Goal: Task Accomplishment & Management: Manage account settings

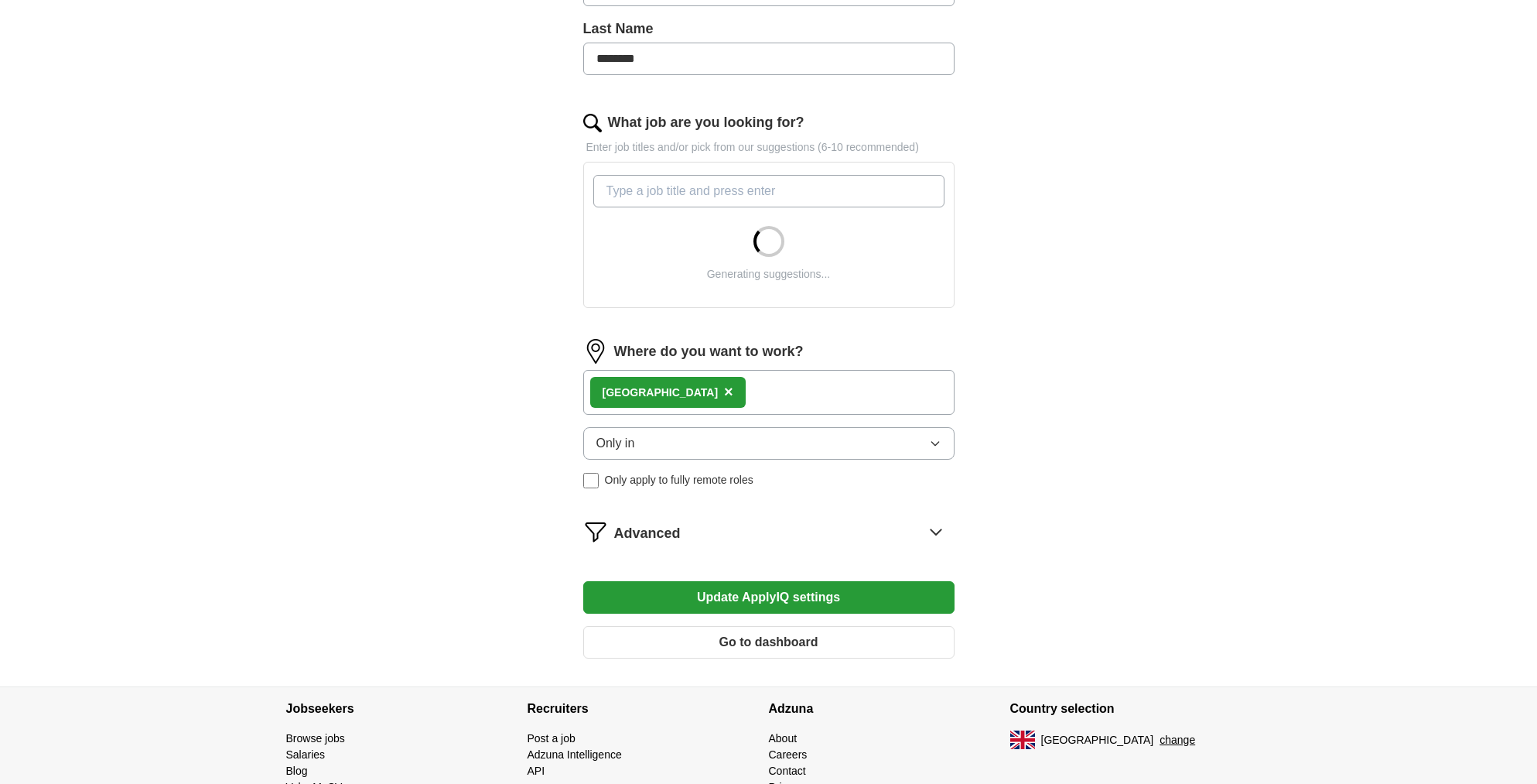
scroll to position [483, 0]
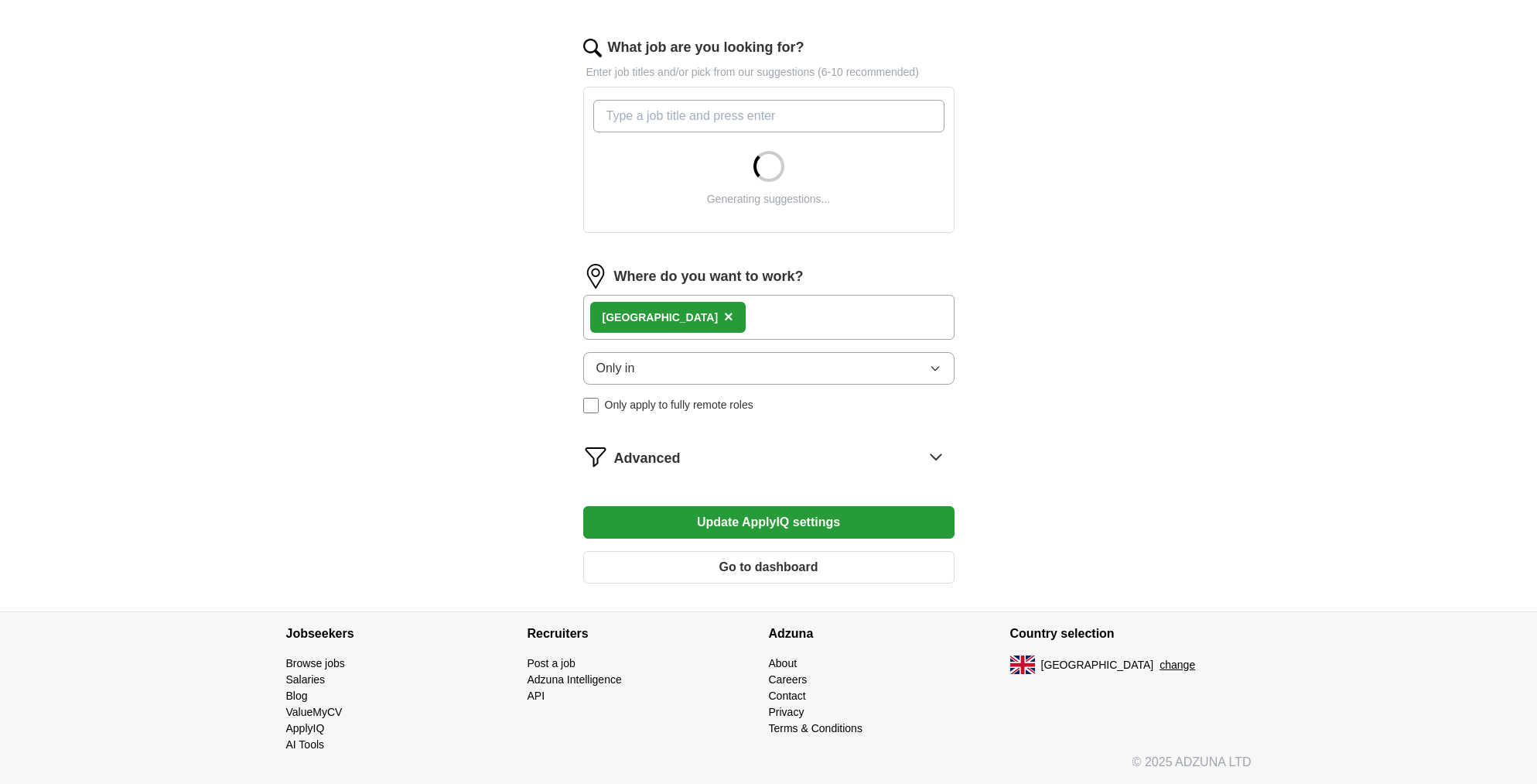
click at [931, 456] on icon at bounding box center [935, 457] width 10 height 5
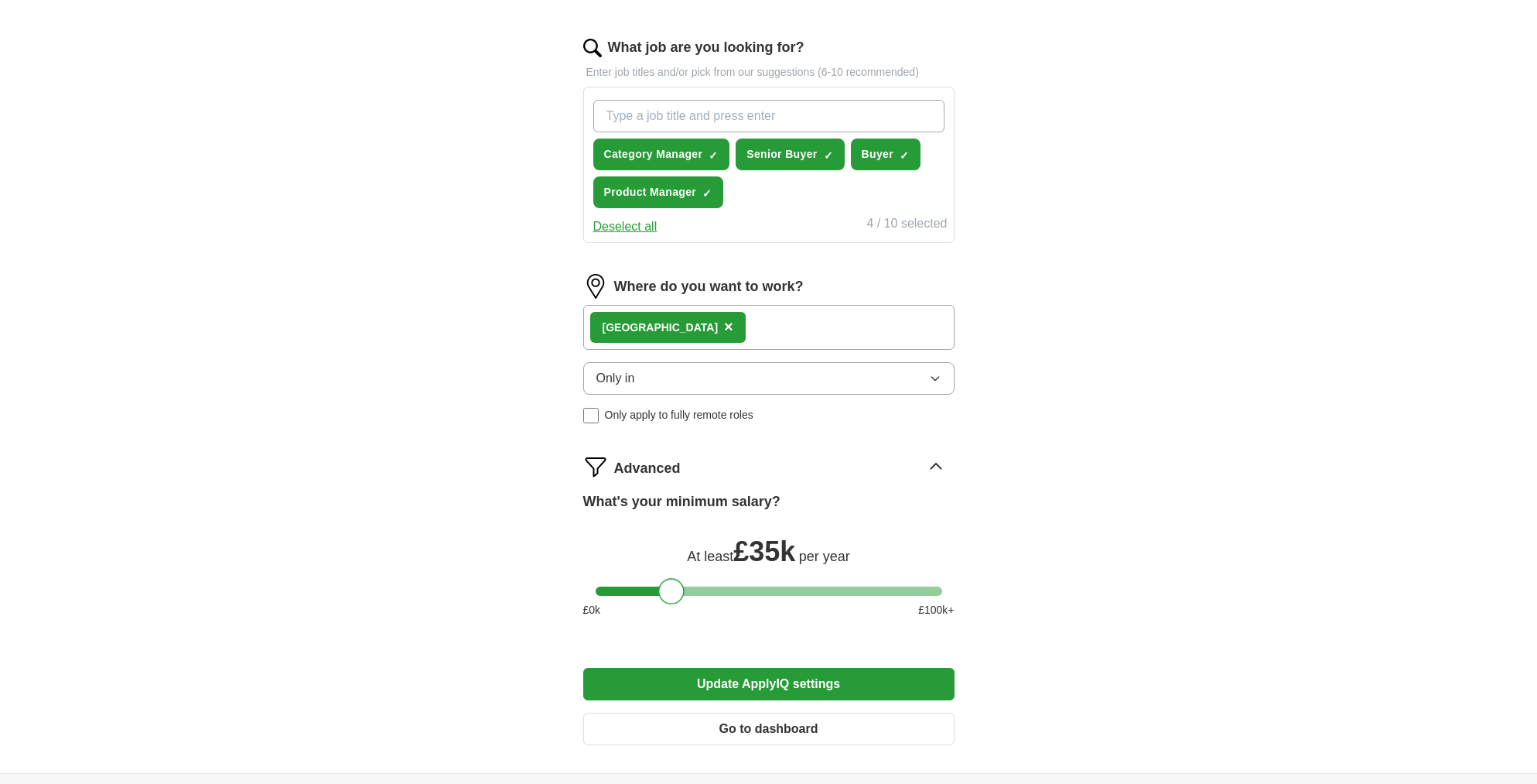
drag, startPoint x: 692, startPoint y: 593, endPoint x: 670, endPoint y: 596, distance: 22.2
click at [670, 596] on div at bounding box center [671, 591] width 26 height 26
click at [793, 679] on button "Update ApplyIQ settings" at bounding box center [768, 684] width 371 height 33
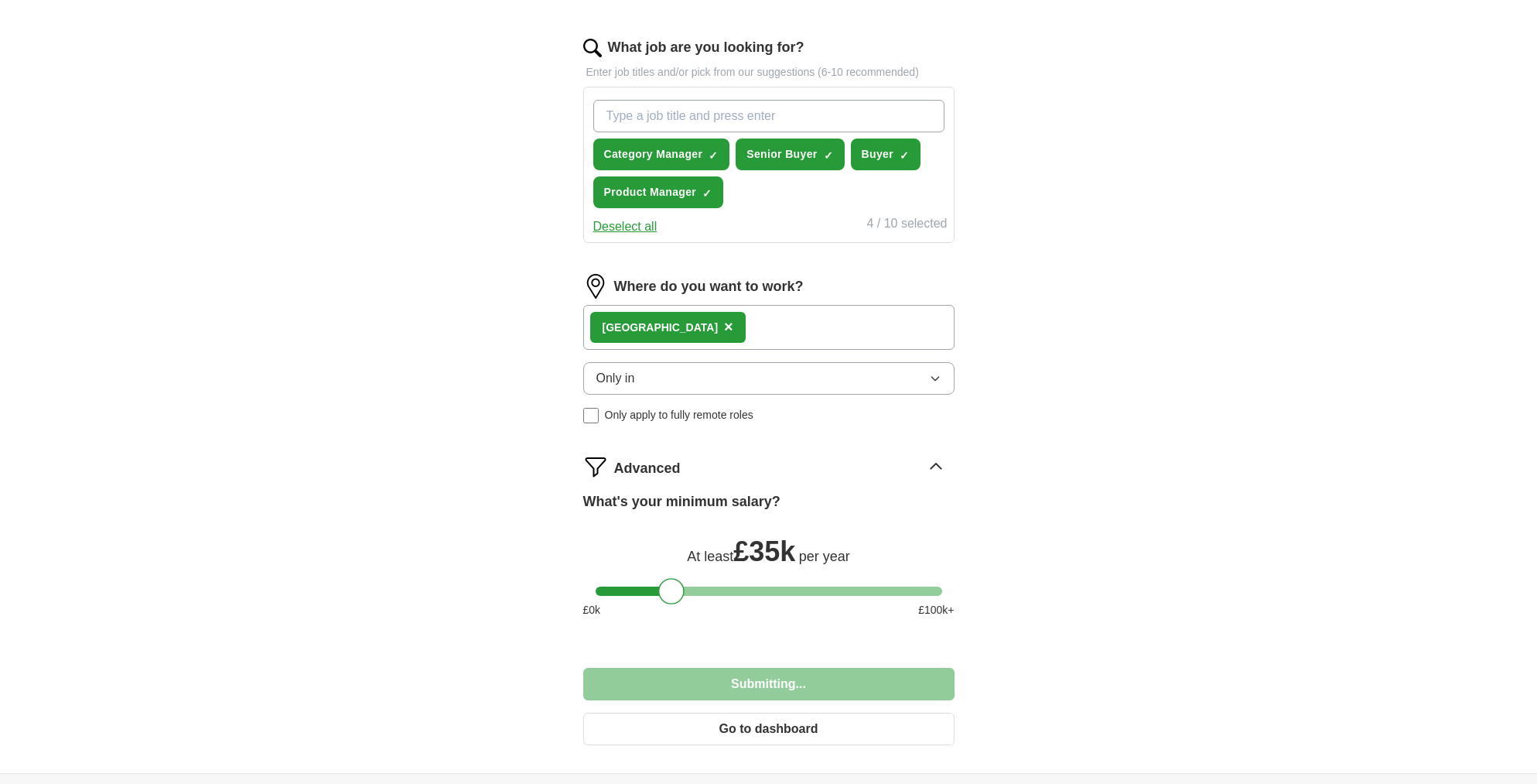
scroll to position [484, 0]
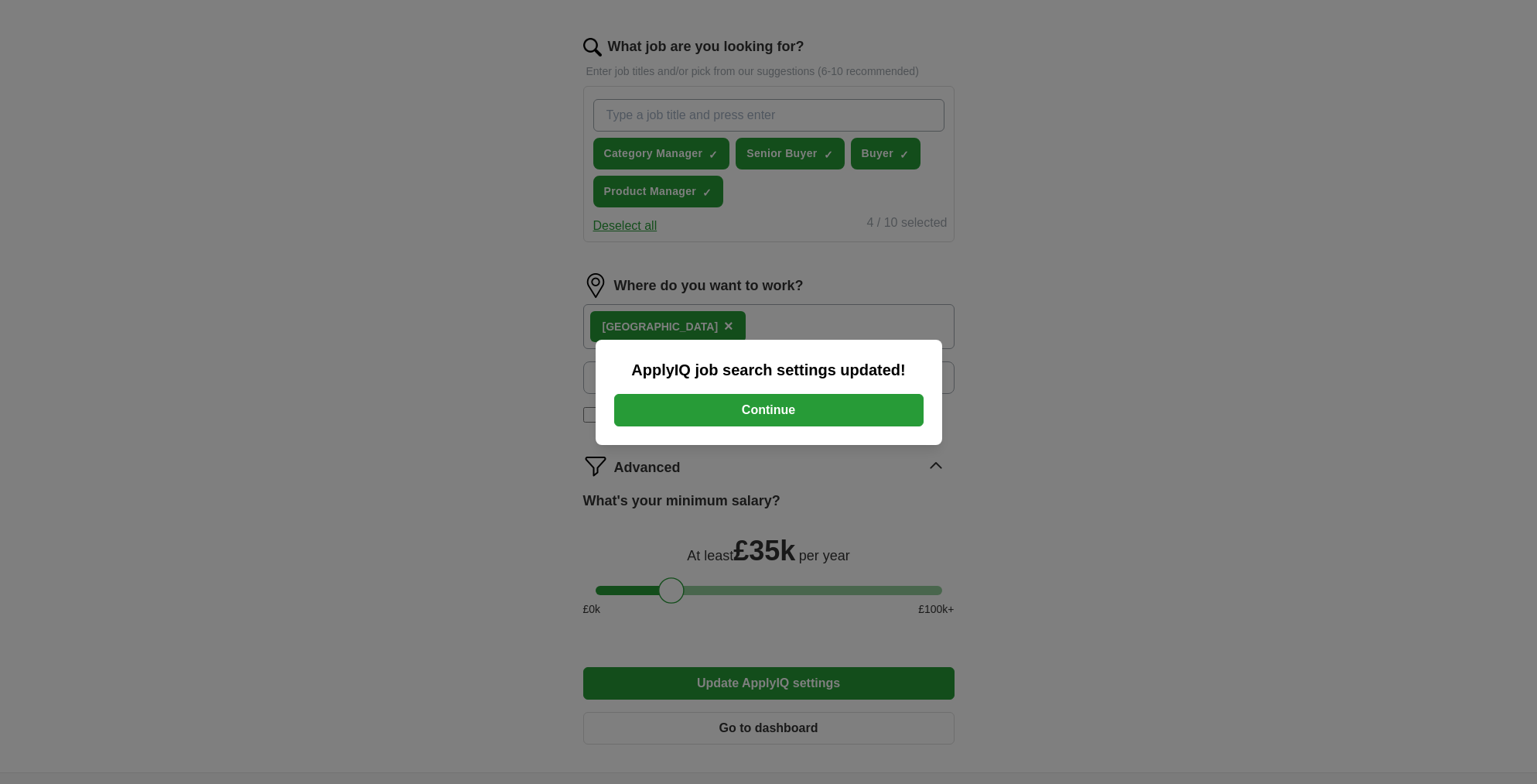
click at [775, 409] on button "Continue" at bounding box center [769, 410] width 310 height 33
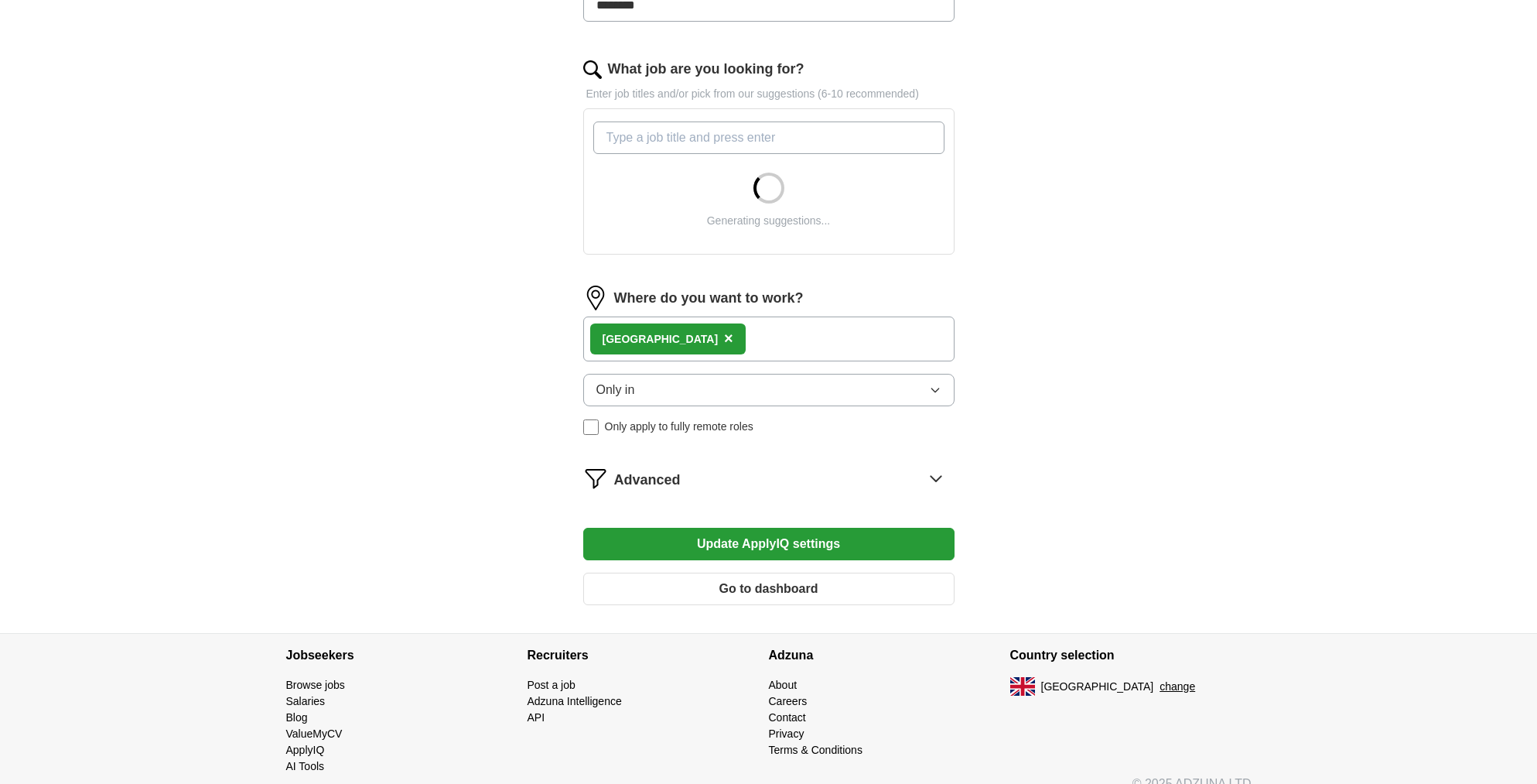
scroll to position [483, 0]
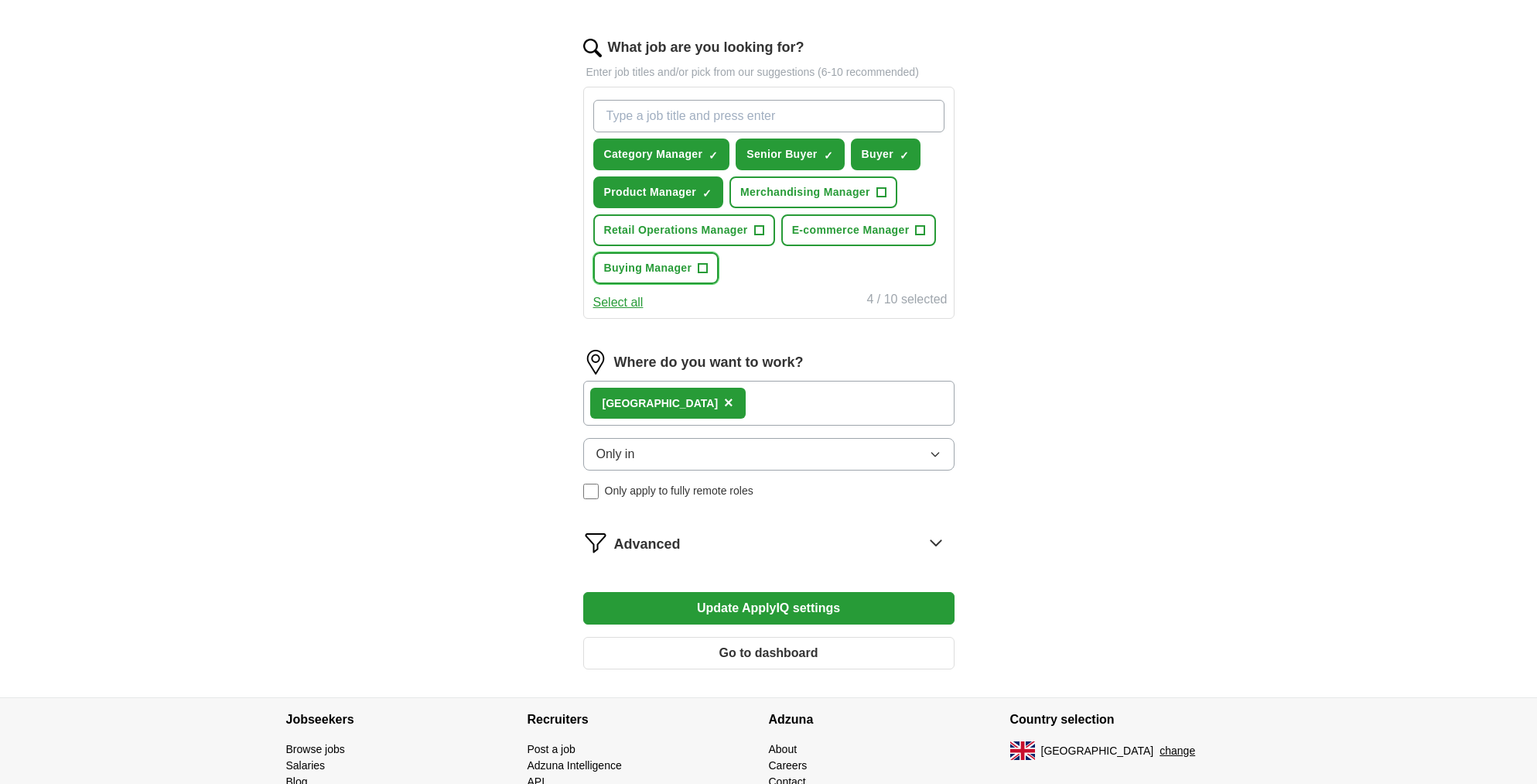
click at [703, 267] on span "+" at bounding box center [702, 268] width 9 height 13
click at [698, 114] on input "What job are you looking for?" at bounding box center [768, 116] width 351 height 33
type input "consumer electronics"
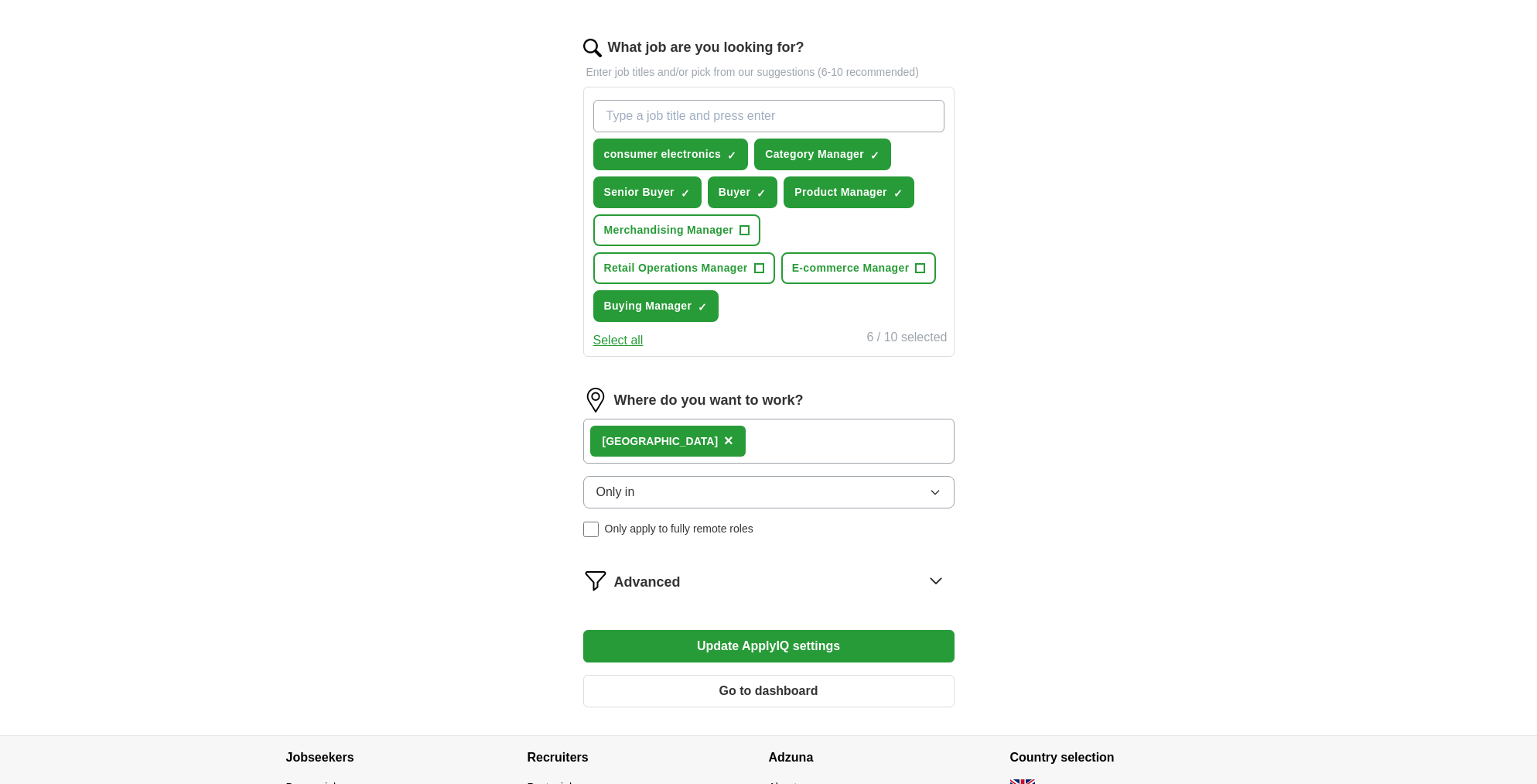
click at [766, 640] on button "Update ApplyIQ settings" at bounding box center [768, 646] width 371 height 33
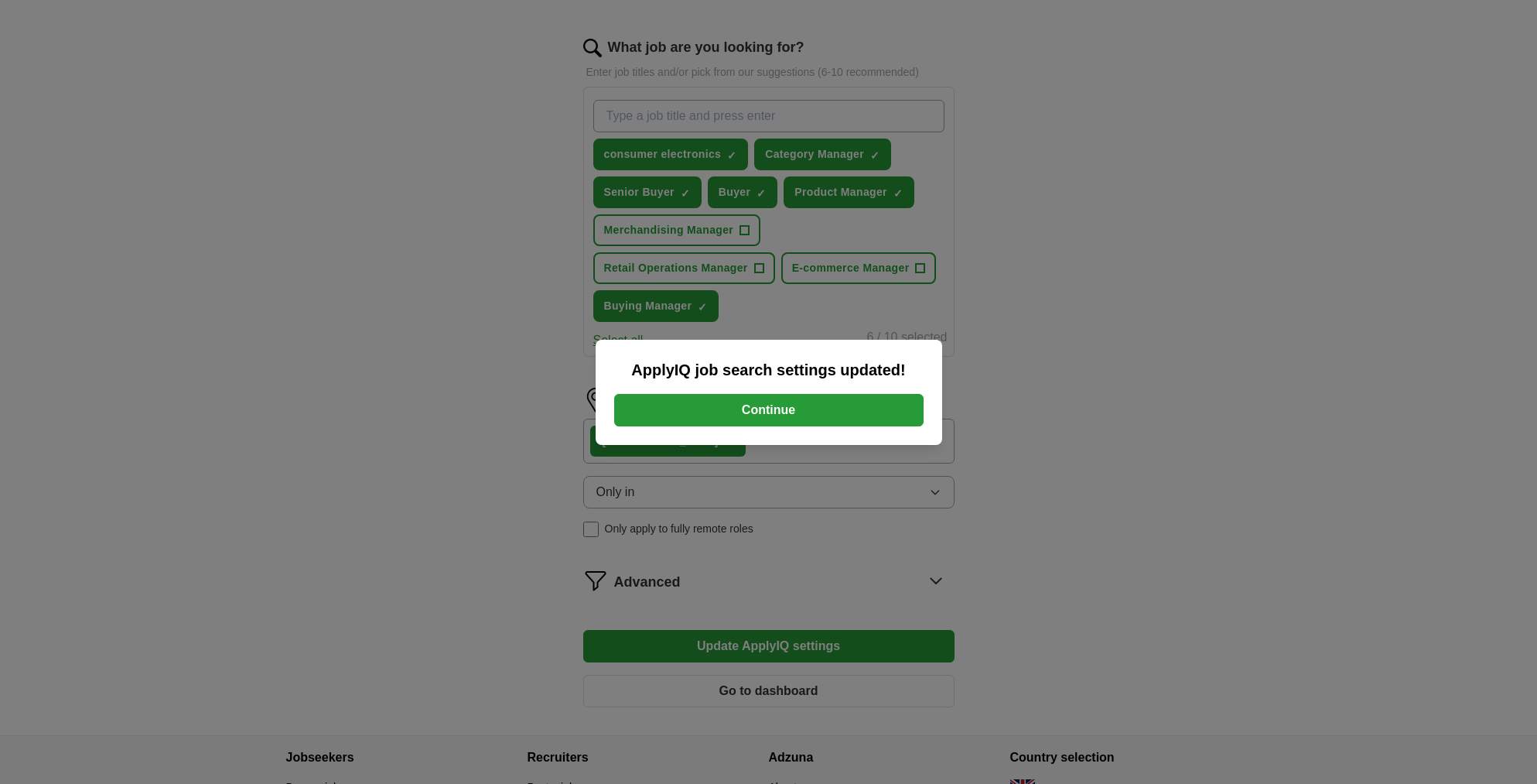
click at [754, 404] on button "Continue" at bounding box center [769, 410] width 310 height 33
